Goal: Transaction & Acquisition: Download file/media

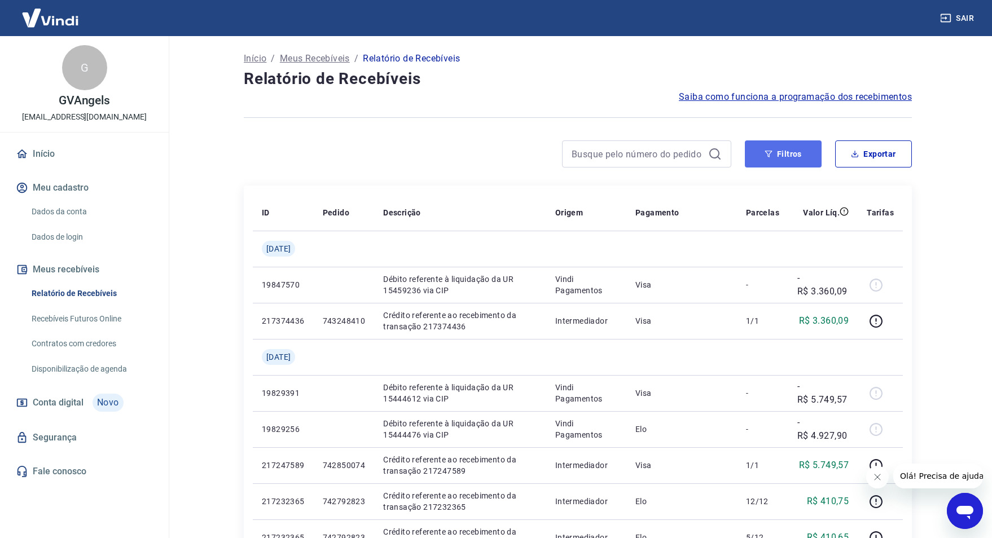
click at [789, 165] on button "Filtros" at bounding box center [783, 153] width 77 height 27
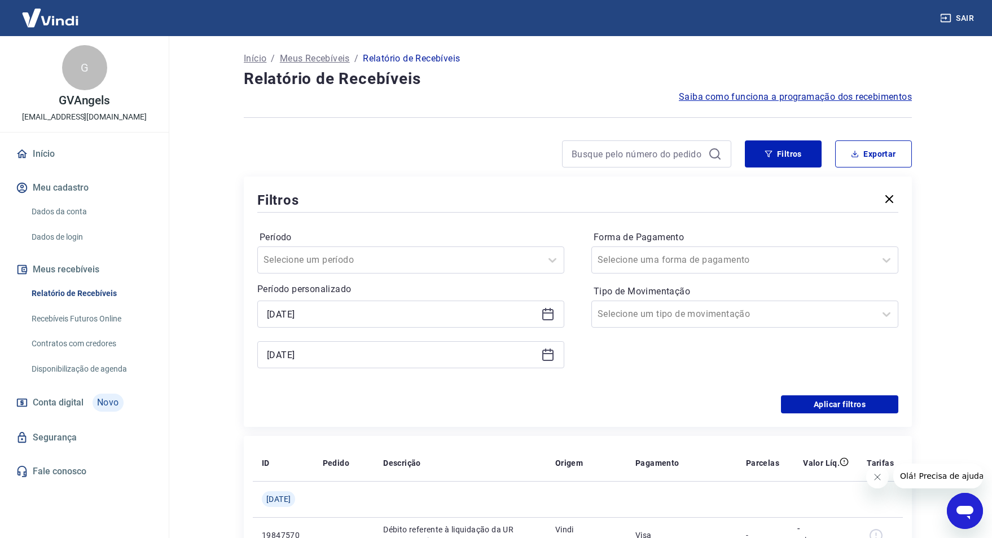
click at [546, 319] on icon at bounding box center [547, 314] width 11 height 11
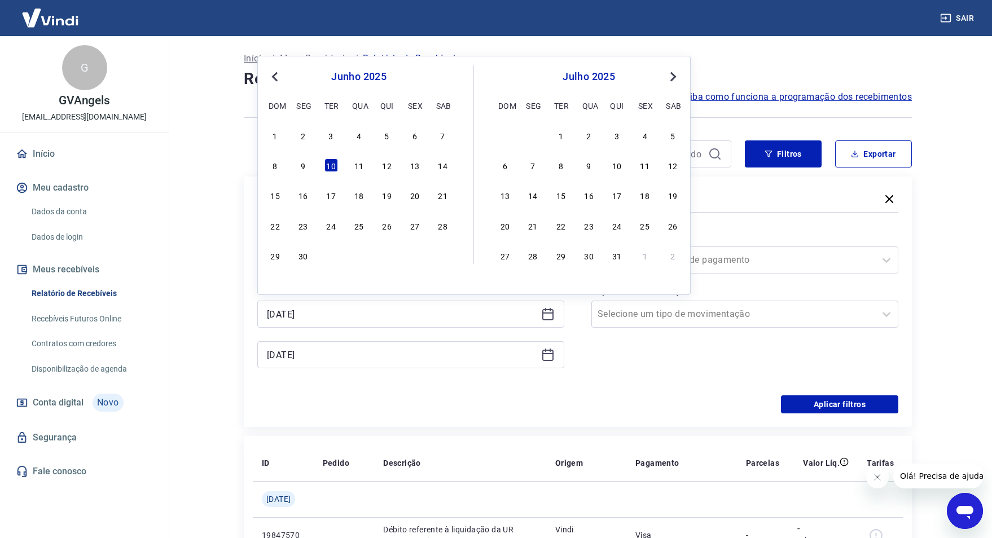
click at [672, 76] on span "Next Month" at bounding box center [672, 76] width 0 height 13
click at [590, 199] on div "17" at bounding box center [589, 195] width 14 height 14
type input "17/09/2025"
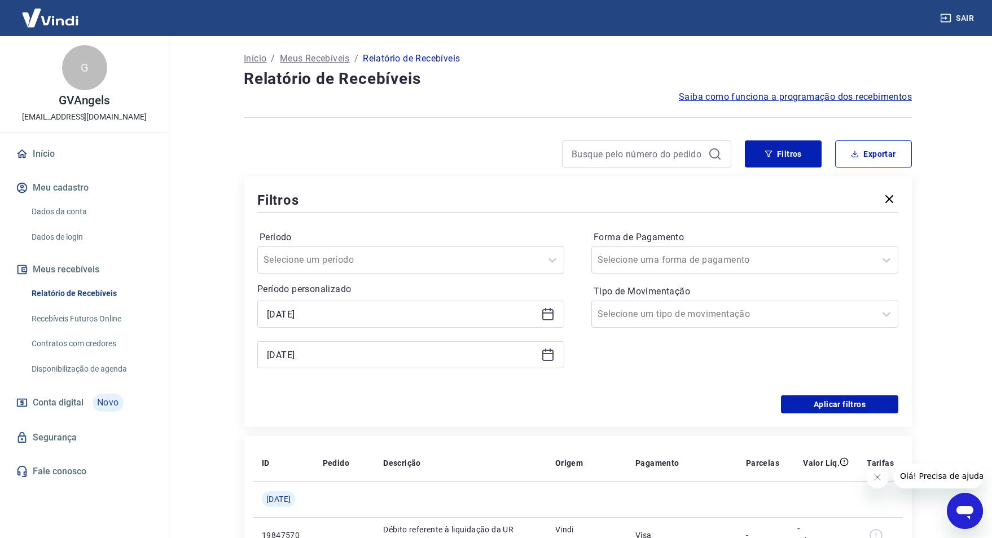
click at [551, 358] on icon at bounding box center [548, 355] width 14 height 14
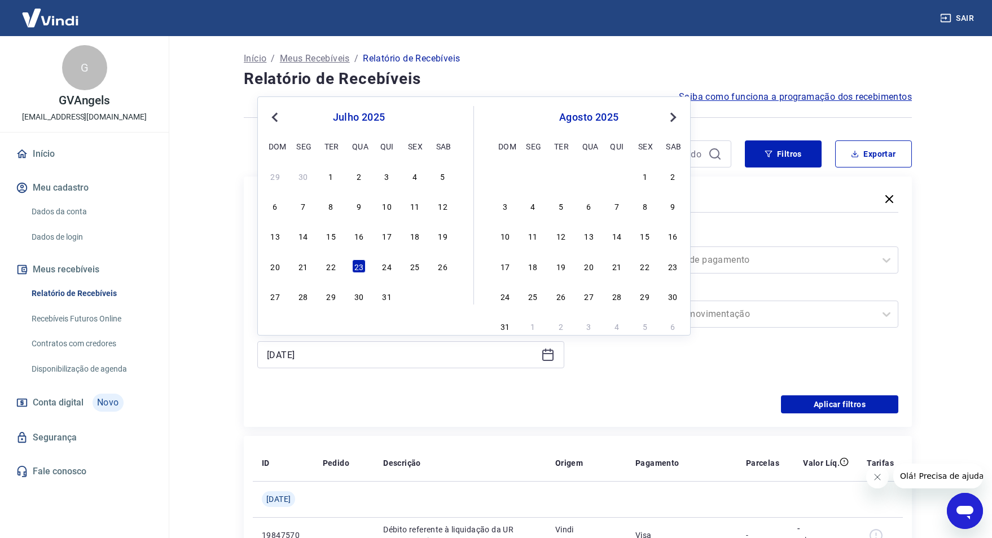
click at [672, 117] on span "Next Month" at bounding box center [672, 117] width 0 height 13
click at [621, 243] on div "18" at bounding box center [617, 236] width 14 height 14
type input "18/09/2025"
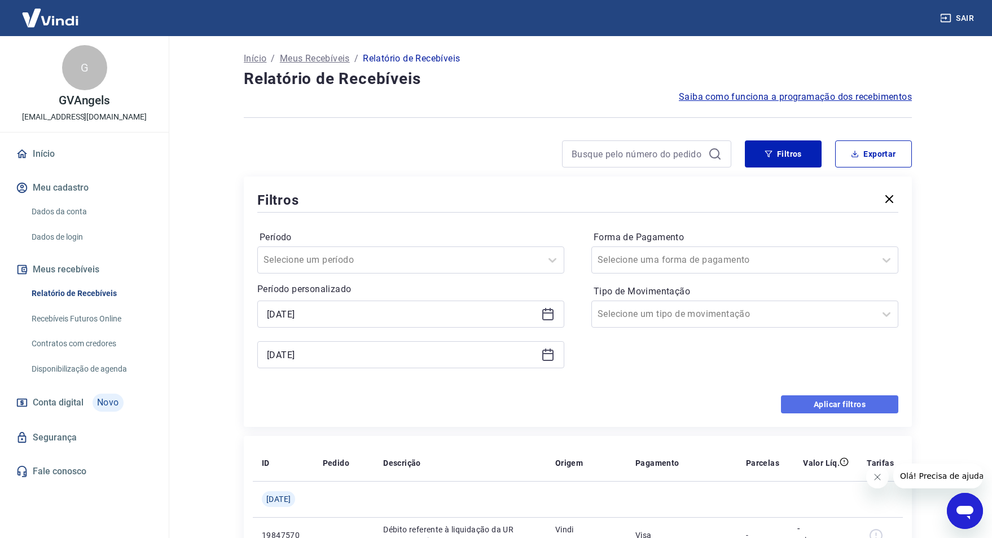
click at [857, 407] on button "Aplicar filtros" at bounding box center [839, 405] width 117 height 18
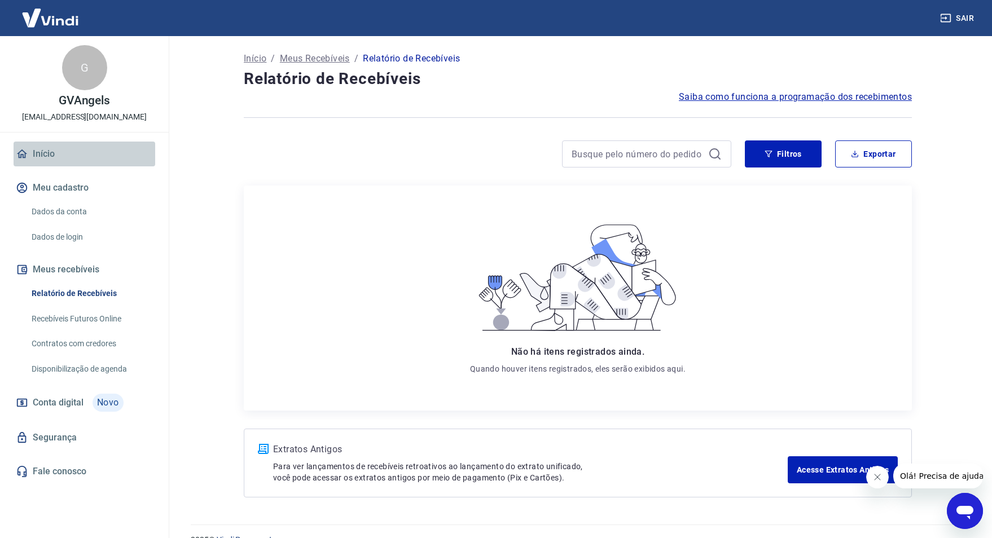
click at [99, 143] on link "Início" at bounding box center [85, 154] width 142 height 25
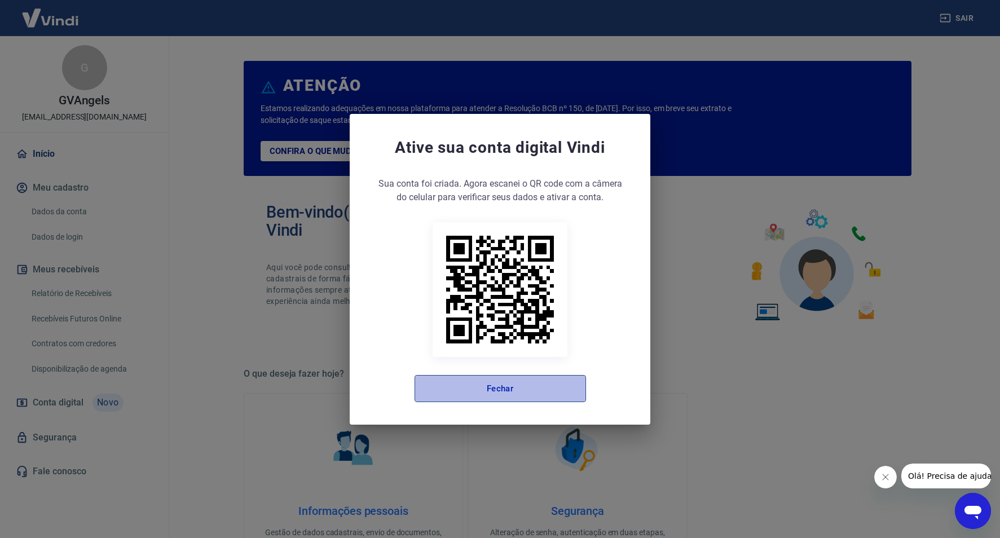
click at [556, 396] on button "Fechar" at bounding box center [501, 388] width 172 height 27
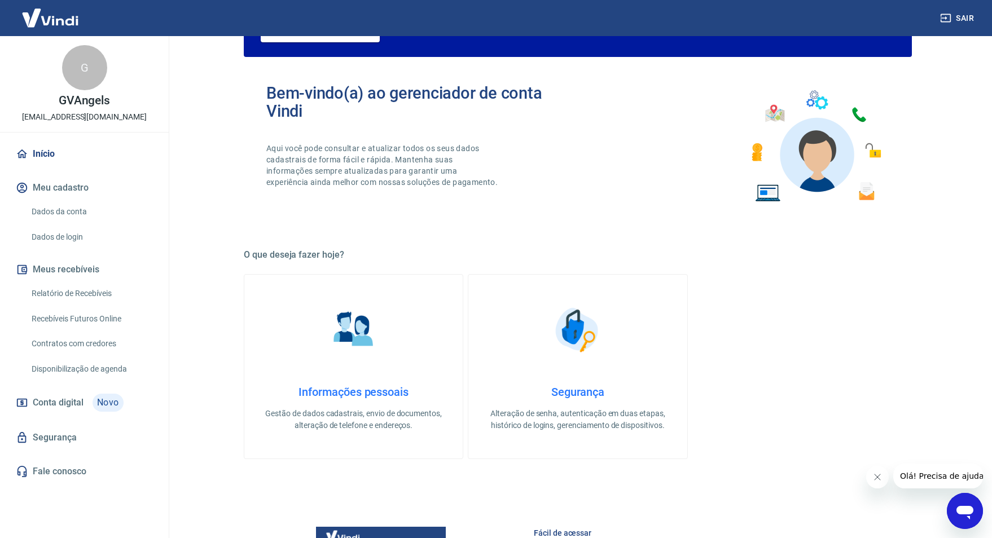
scroll to position [113, 0]
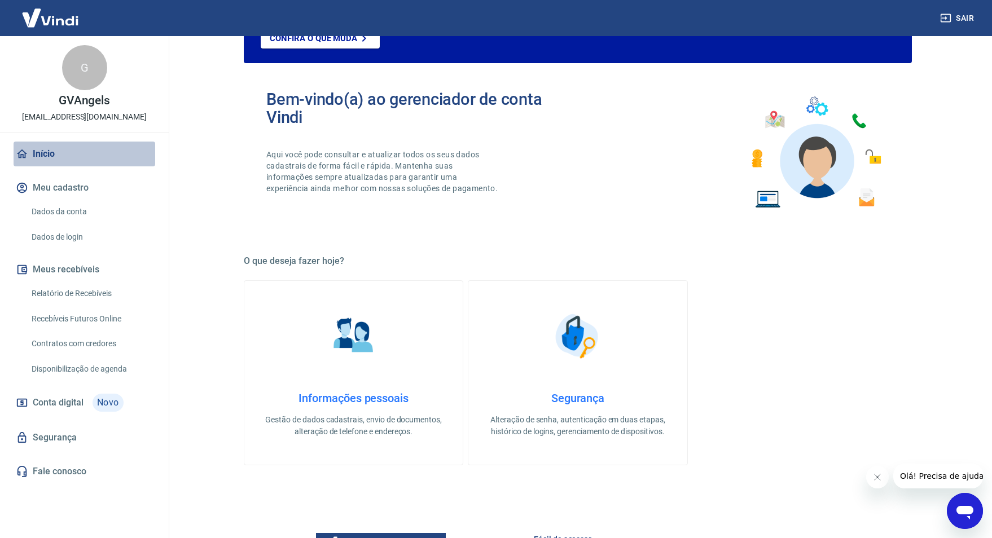
click at [60, 158] on link "Início" at bounding box center [85, 154] width 142 height 25
click at [39, 296] on link "Relatório de Recebíveis" at bounding box center [91, 293] width 128 height 23
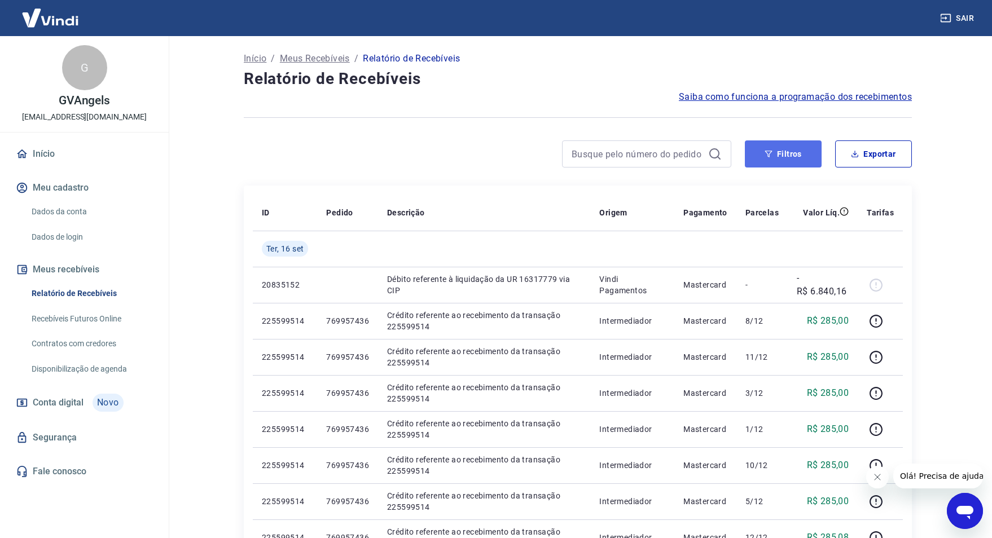
click at [812, 161] on button "Filtros" at bounding box center [783, 153] width 77 height 27
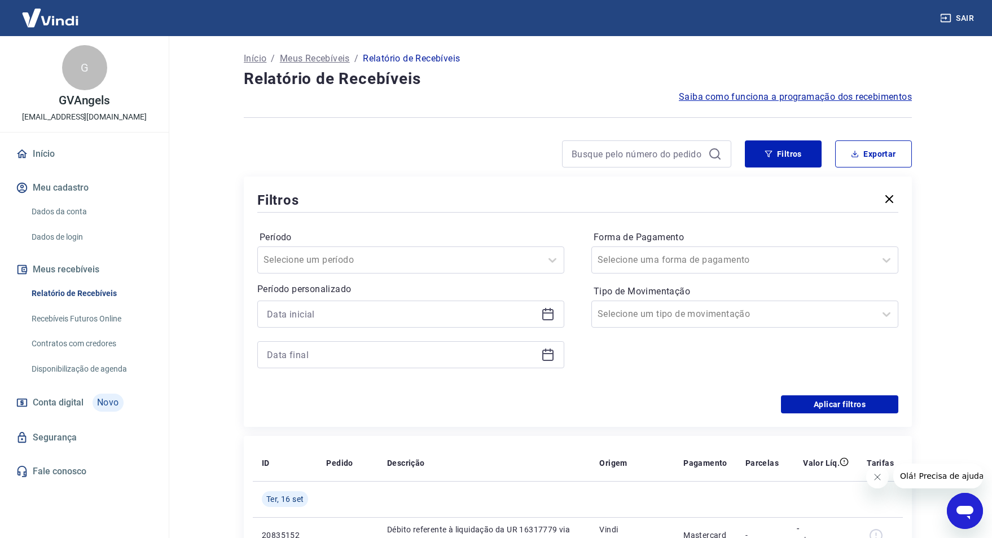
click at [544, 310] on icon at bounding box center [547, 314] width 11 height 11
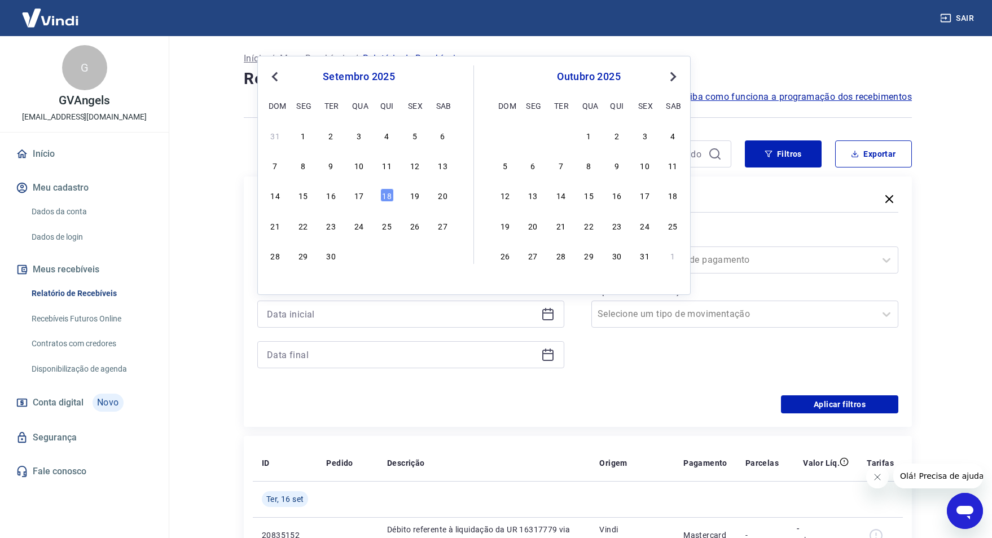
click at [276, 77] on span "Previous Month" at bounding box center [276, 76] width 0 height 13
click at [276, 135] on div "1" at bounding box center [276, 136] width 14 height 14
type input "01/06/2025"
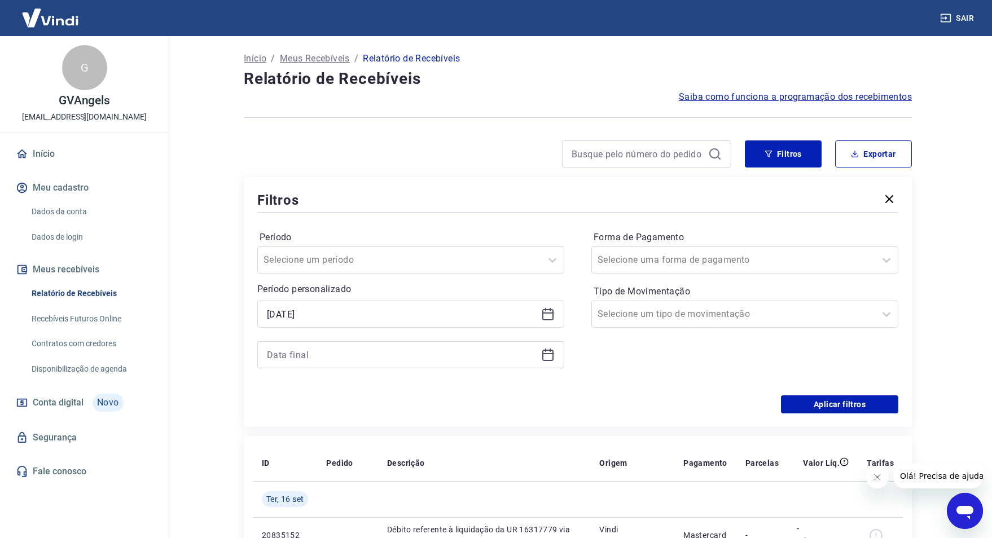
click at [550, 358] on icon at bounding box center [548, 355] width 14 height 14
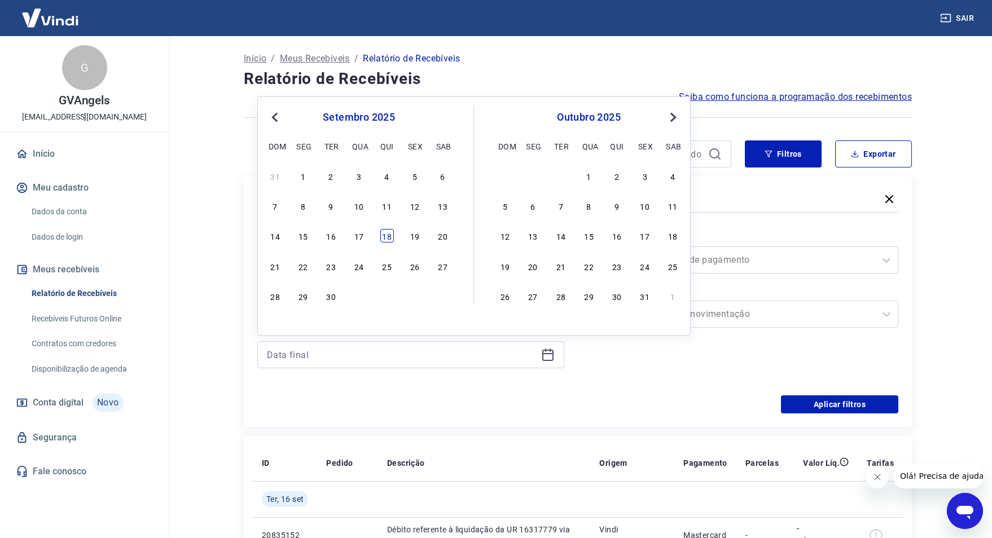
click at [381, 237] on div "18" at bounding box center [387, 236] width 14 height 14
type input "18/09/2025"
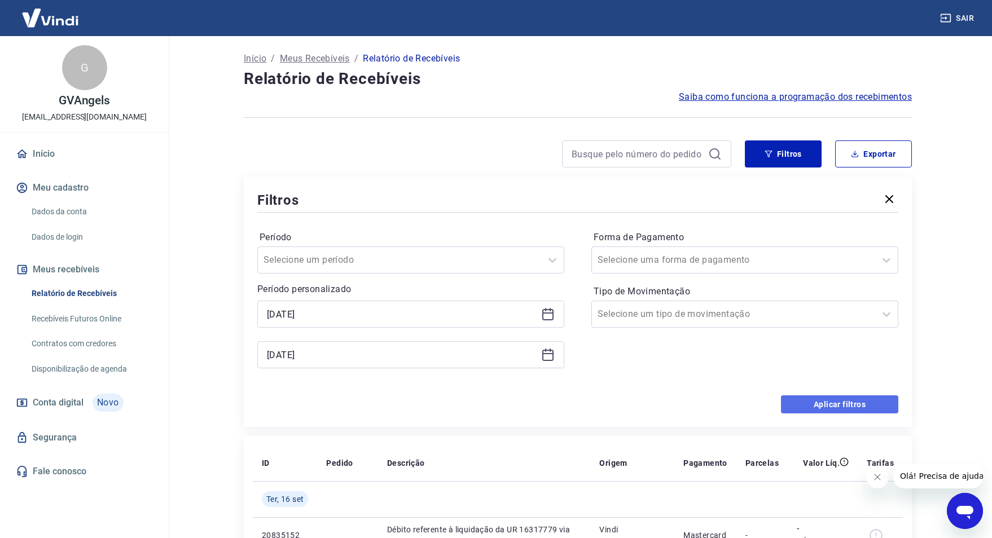
click at [826, 404] on button "Aplicar filtros" at bounding box center [839, 405] width 117 height 18
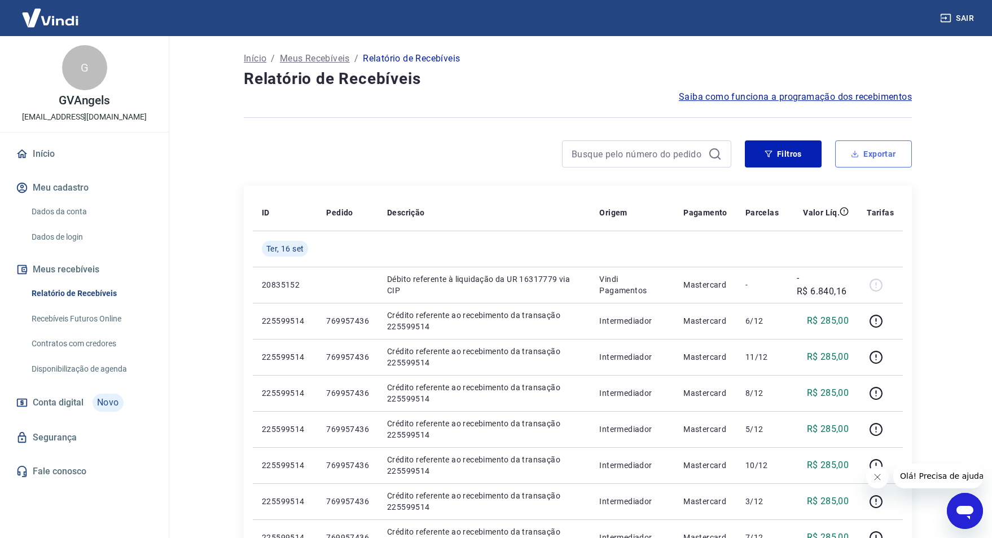
click at [846, 159] on button "Exportar" at bounding box center [873, 153] width 77 height 27
type input "01/06/2025"
type input "18/09/2025"
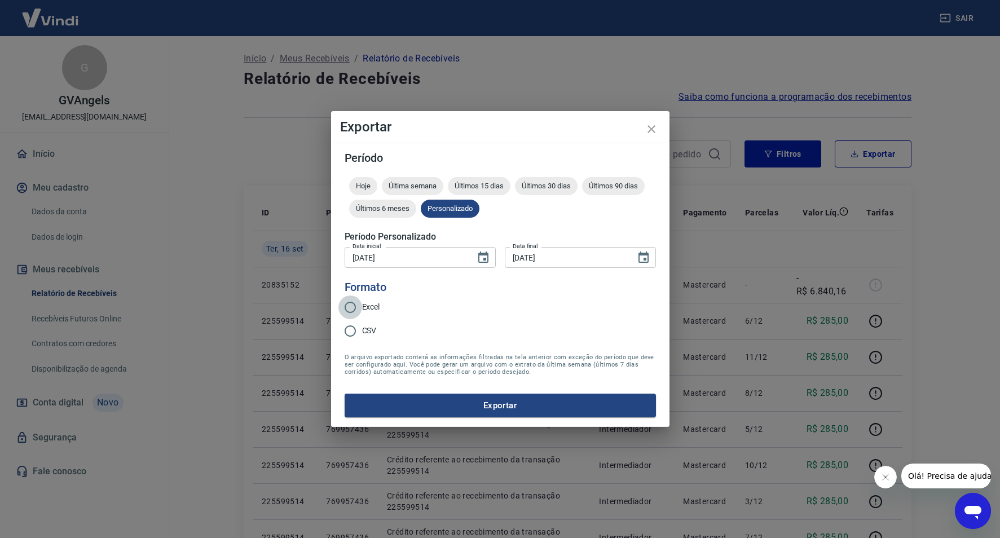
click at [362, 308] on input "Excel" at bounding box center [351, 308] width 24 height 24
radio input "true"
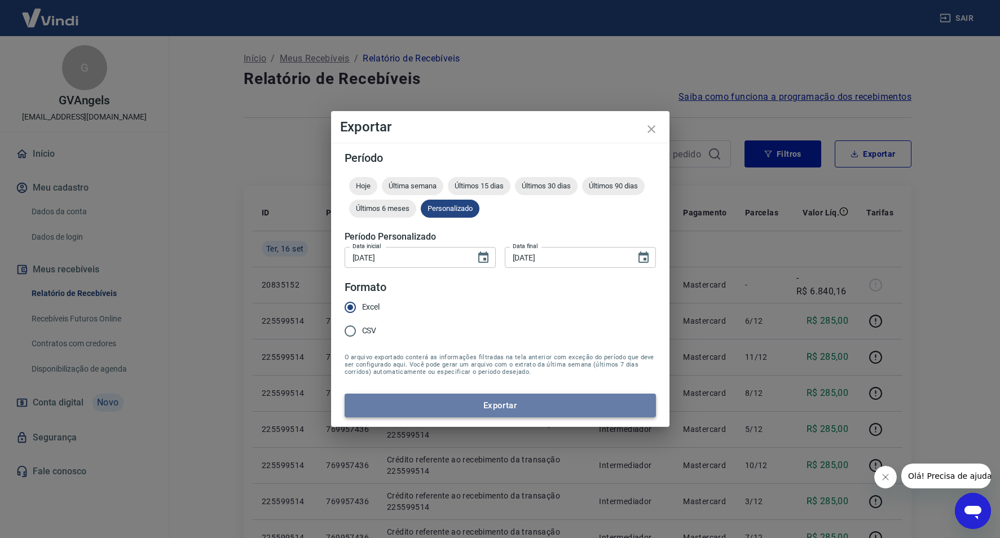
click at [508, 399] on button "Exportar" at bounding box center [500, 406] width 311 height 24
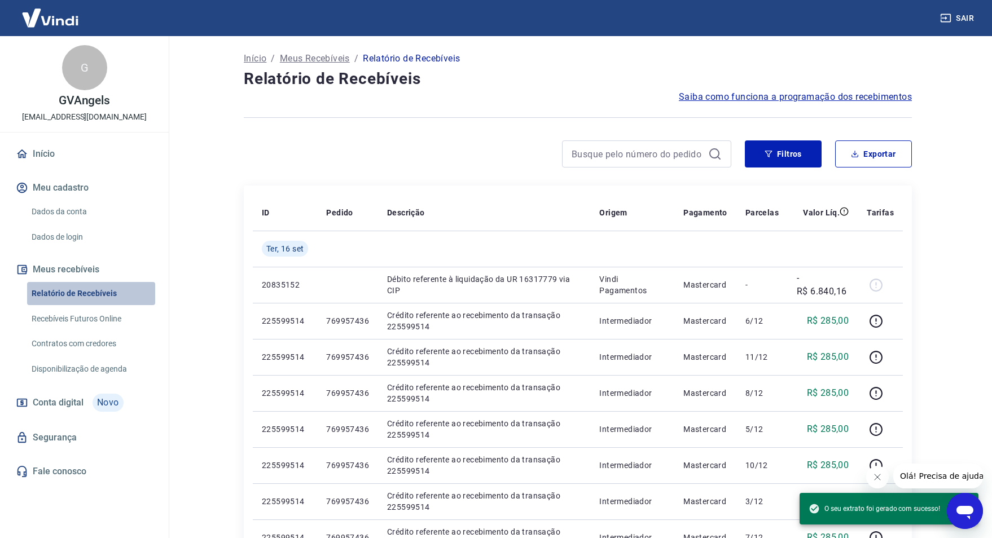
click at [88, 293] on link "Relatório de Recebíveis" at bounding box center [91, 293] width 128 height 23
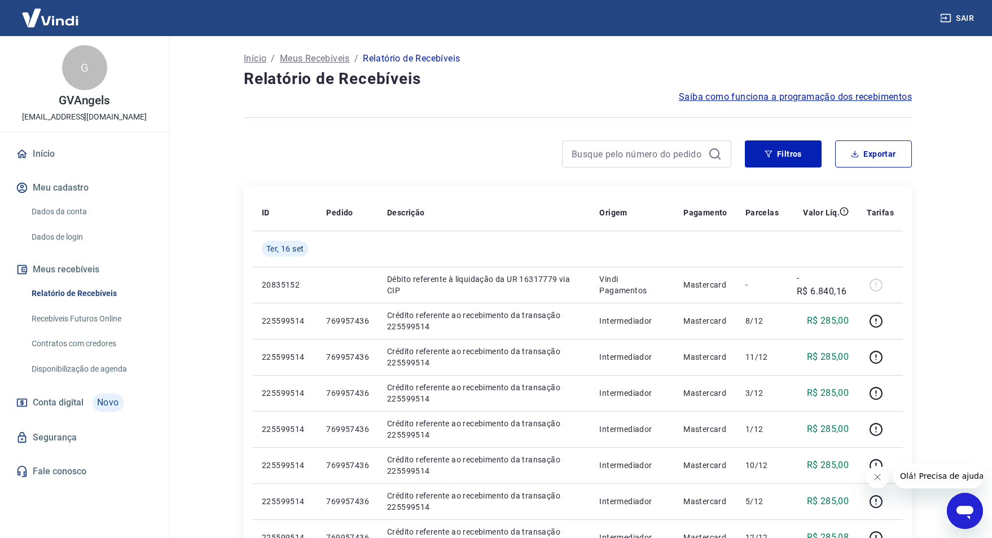
click at [65, 150] on link "Início" at bounding box center [85, 154] width 142 height 25
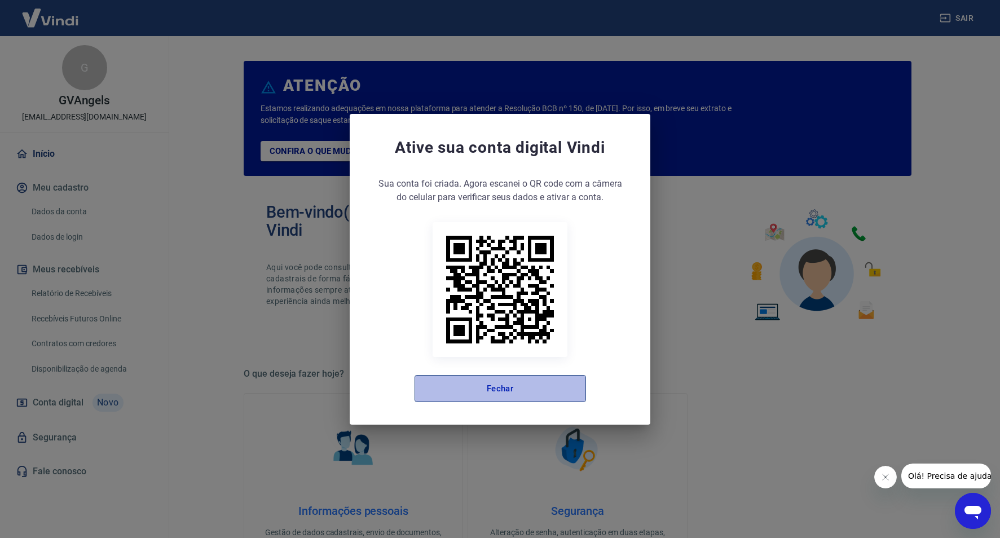
click at [556, 393] on button "Fechar" at bounding box center [501, 388] width 172 height 27
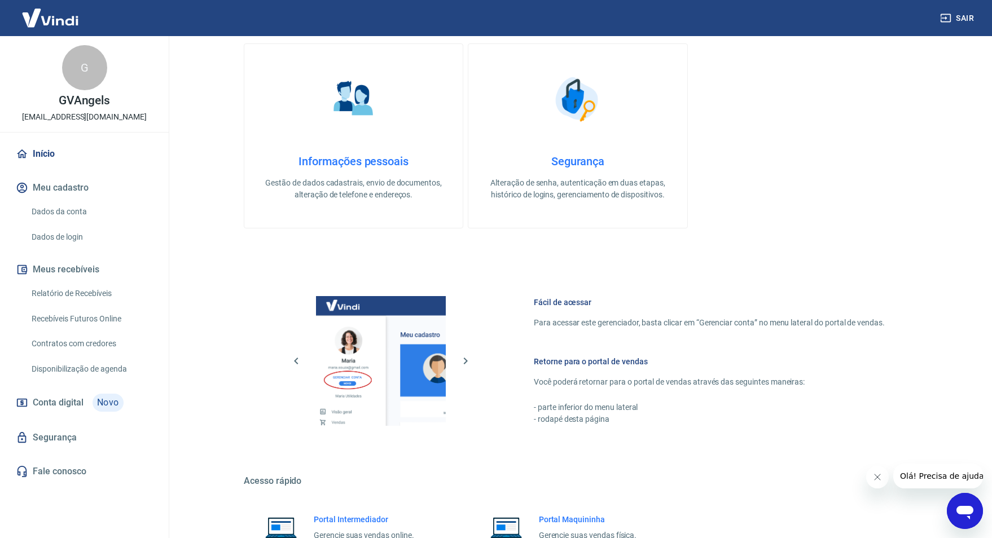
scroll to position [458, 0]
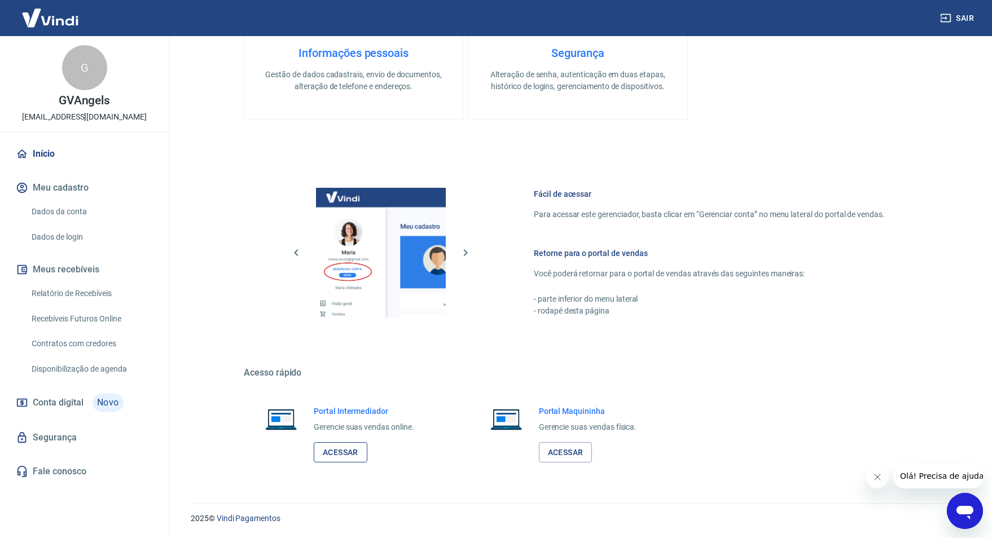
click at [337, 456] on link "Acessar" at bounding box center [341, 452] width 54 height 21
